Goal: Ask a question

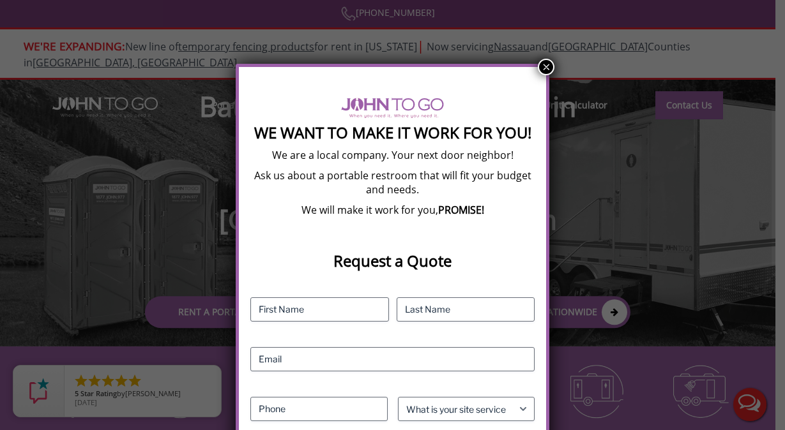
click at [551, 66] on button "×" at bounding box center [546, 67] width 17 height 17
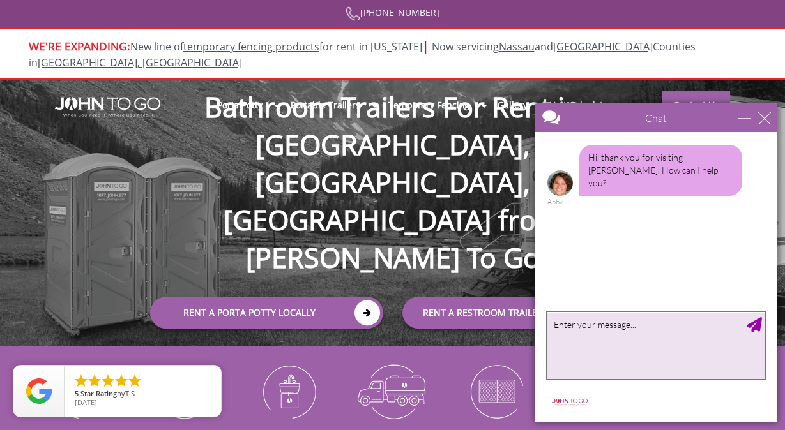
click at [644, 353] on textarea "type your message" at bounding box center [655, 345] width 217 height 67
type textarea "Im interested in renting 2 bathrooms [DATE][DATE]"
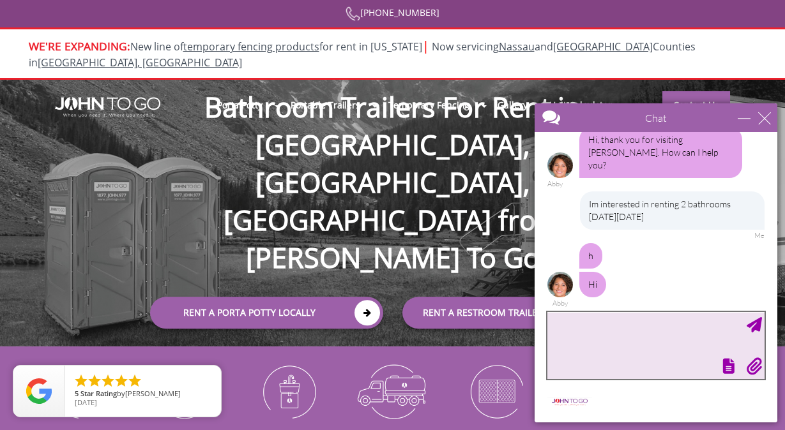
scroll to position [8, 0]
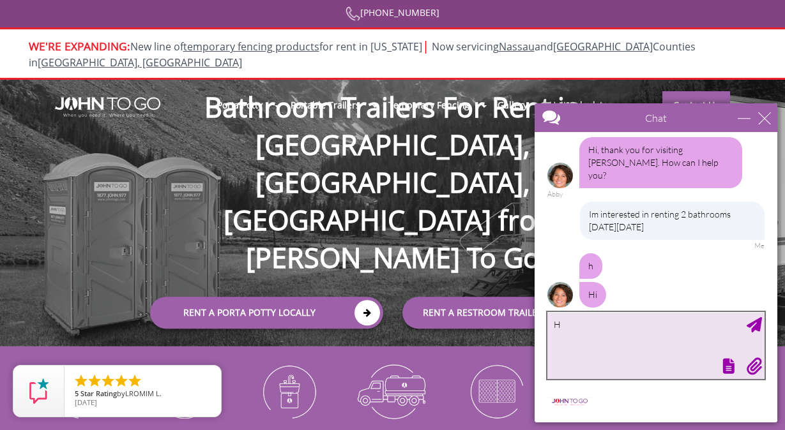
type textarea "Hi"
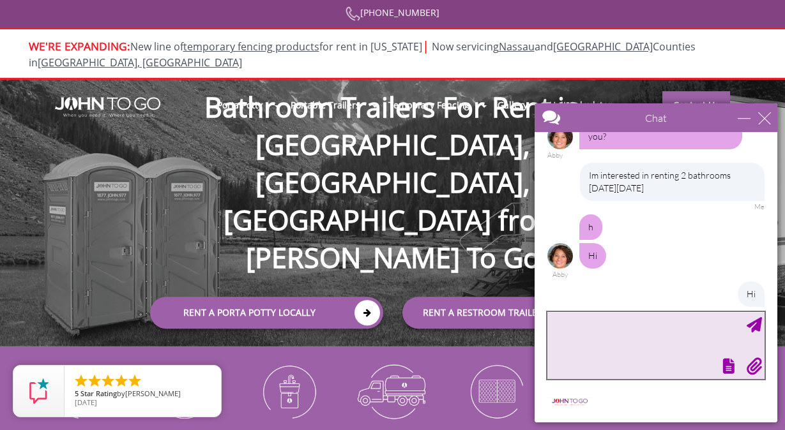
scroll to position [111, 0]
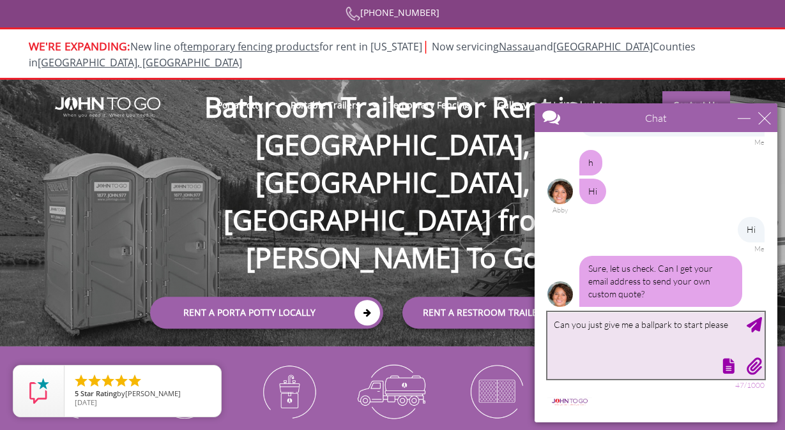
type textarea "Can you just give me a ballpark to start please?"
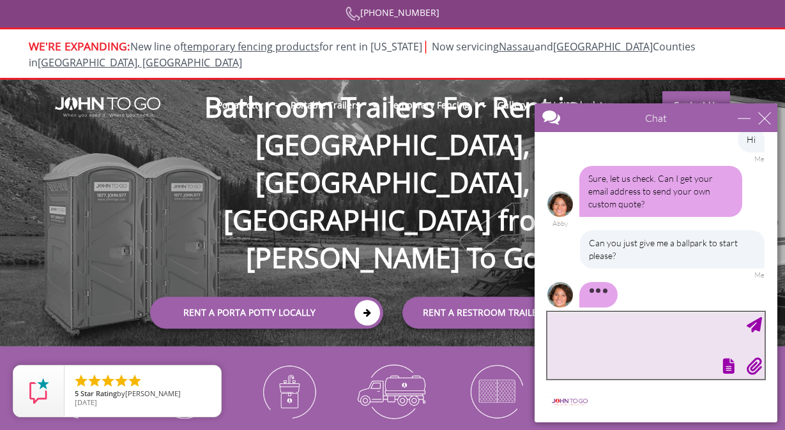
scroll to position [214, 0]
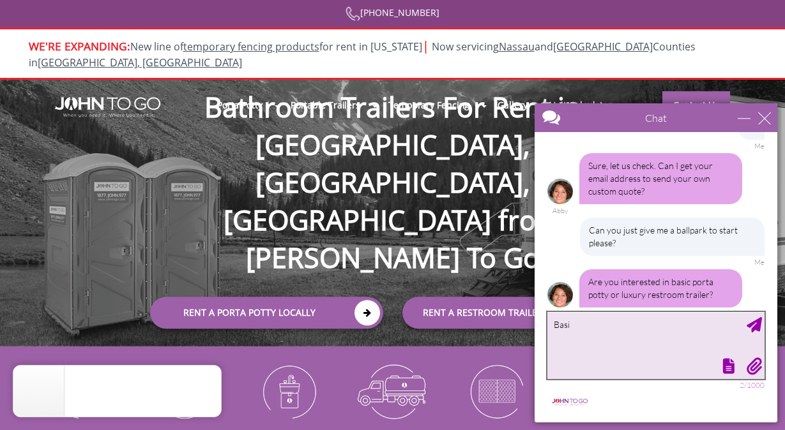
type textarea "Basic"
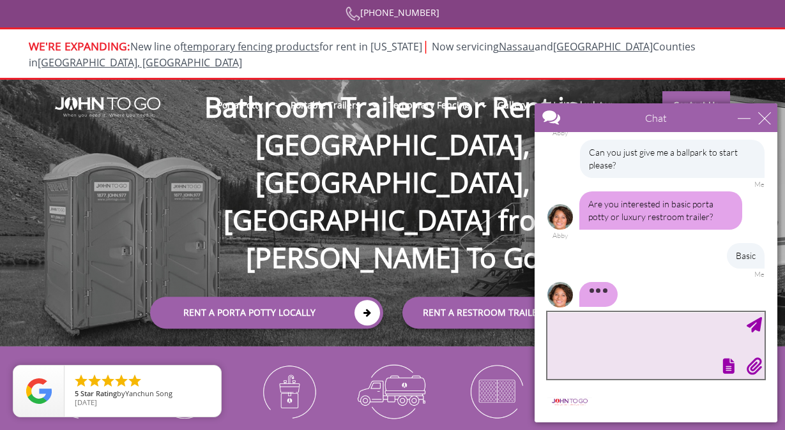
scroll to position [330, 0]
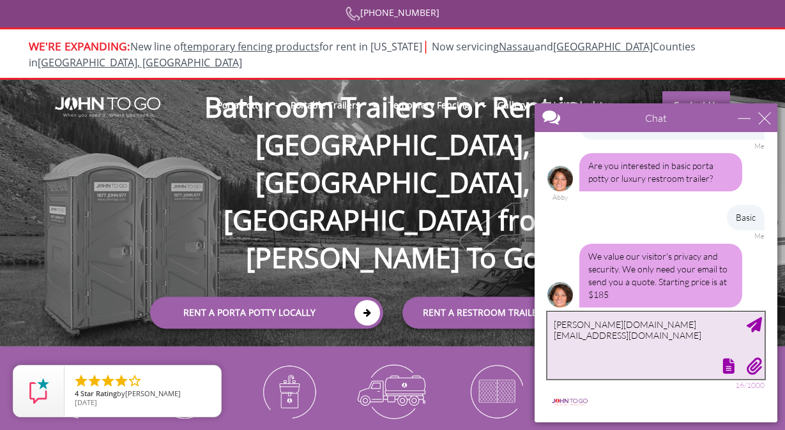
type textarea "[PERSON_NAME][DOMAIN_NAME][EMAIL_ADDRESS][DOMAIN_NAME]"
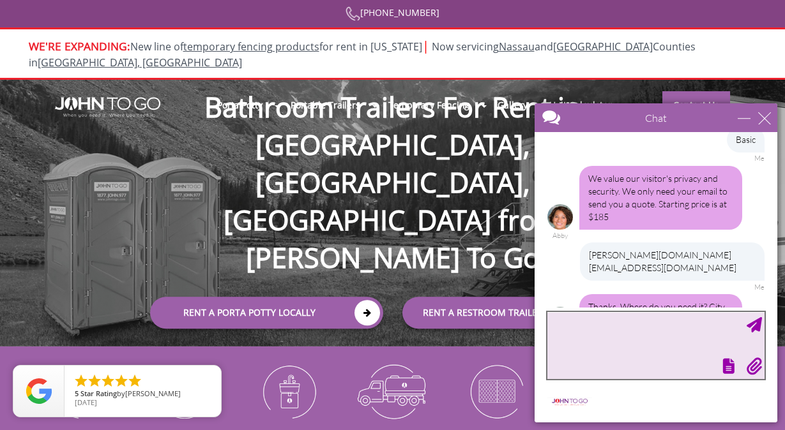
scroll to position [421, 0]
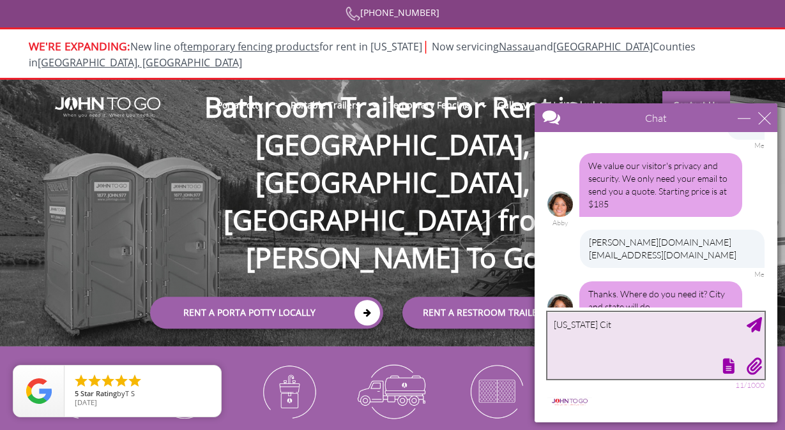
type textarea "[US_STATE][GEOGRAPHIC_DATA]"
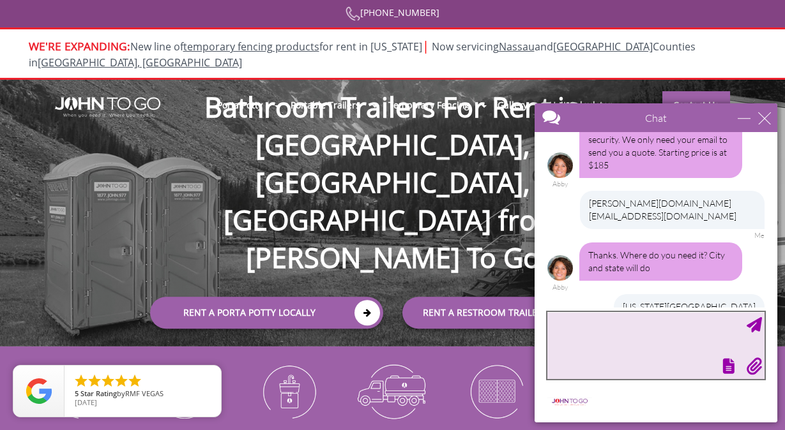
scroll to position [562, 0]
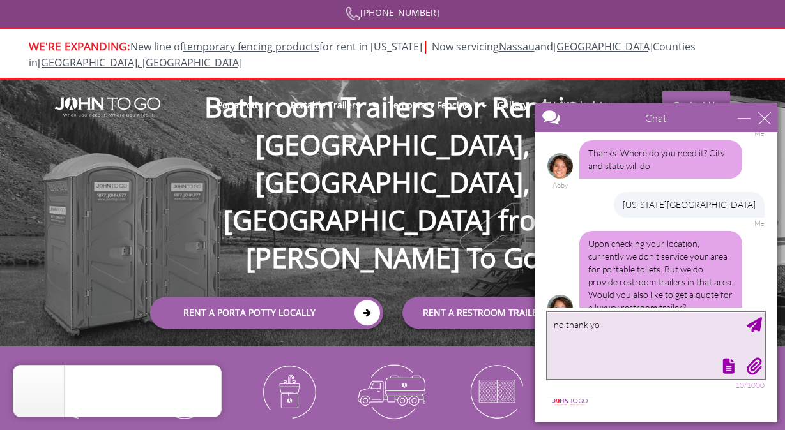
type textarea "no thank you"
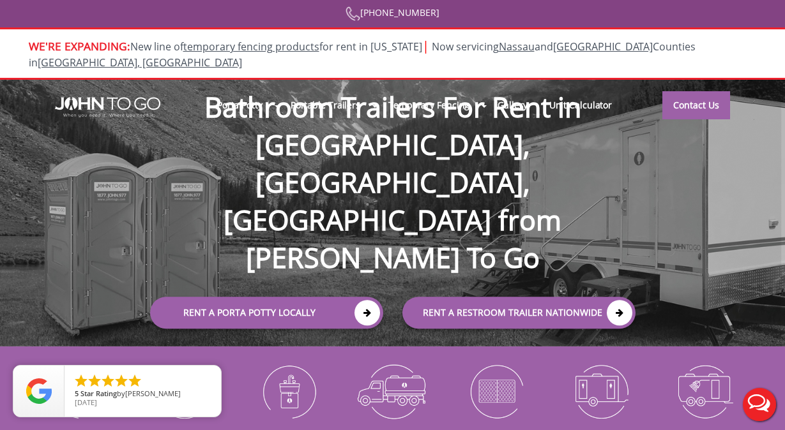
scroll to position [0, 0]
